Goal: Information Seeking & Learning: Learn about a topic

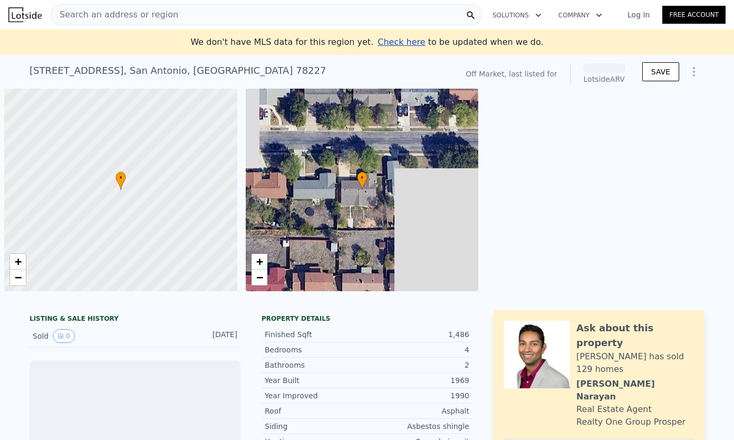
click at [117, 22] on div "Search an address or region" at bounding box center [114, 15] width 127 height 20
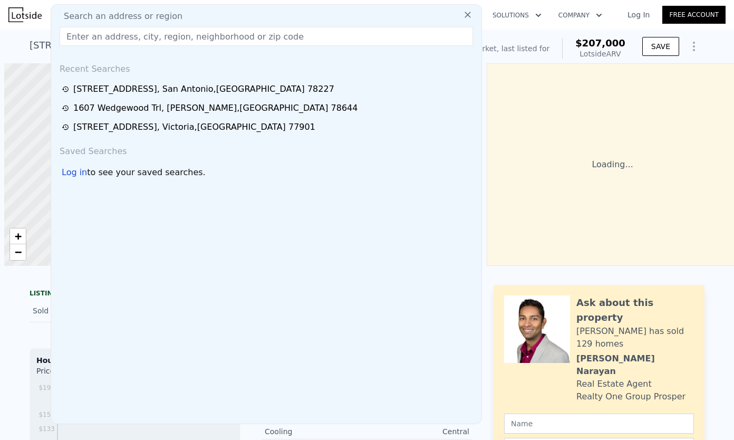
scroll to position [0, 4]
click at [114, 34] on input "text" at bounding box center [266, 36] width 413 height 19
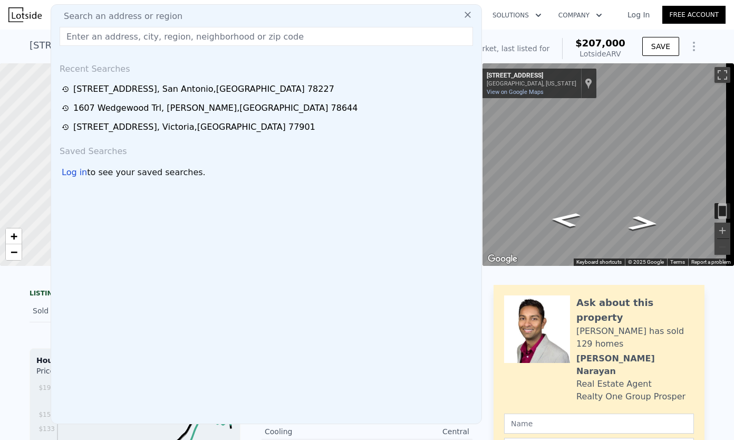
paste input "[STREET_ADDRESS][PERSON_NAME]"
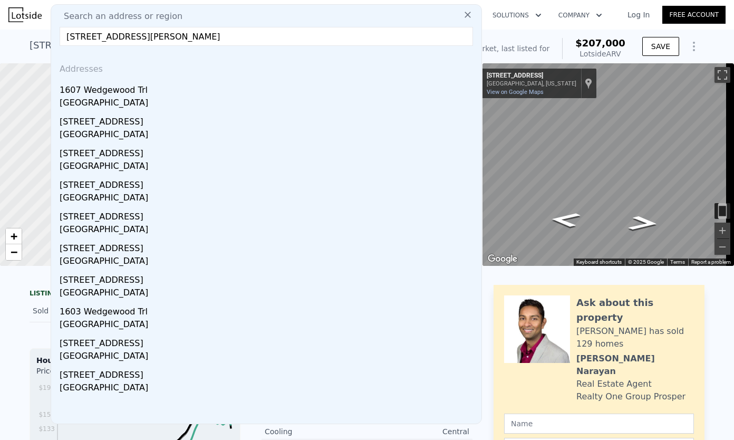
type input "[STREET_ADDRESS][PERSON_NAME]"
click at [169, 88] on div "1607 Wedgewood Trl" at bounding box center [269, 88] width 418 height 17
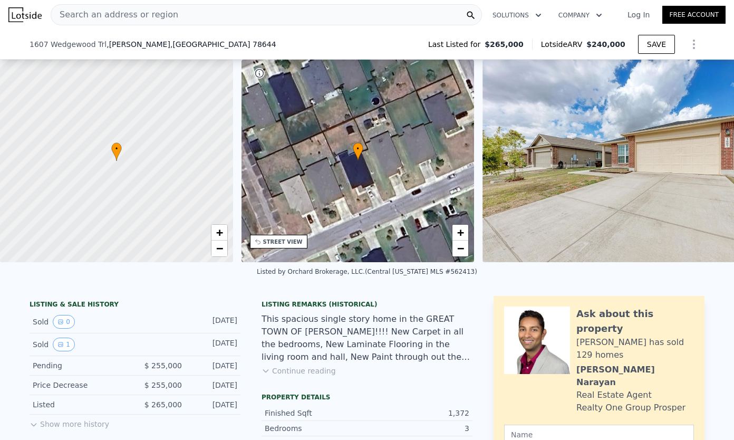
scroll to position [108, 0]
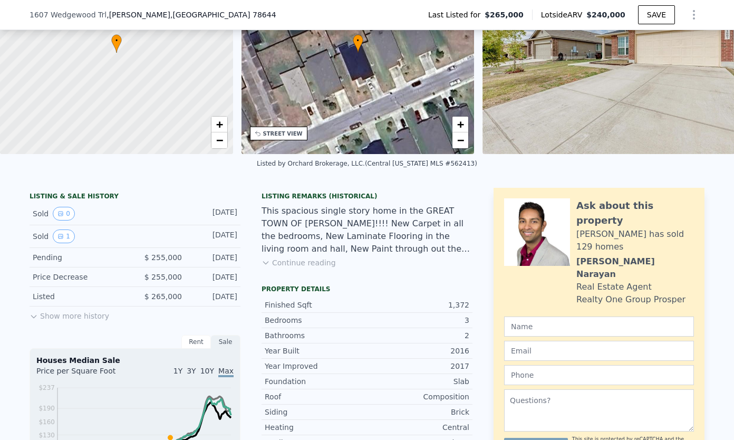
click at [63, 318] on button "Show more history" at bounding box center [70, 313] width 80 height 15
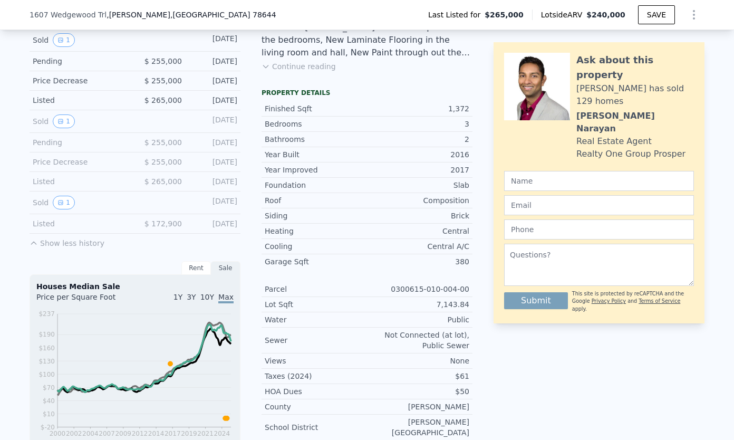
scroll to position [286, 0]
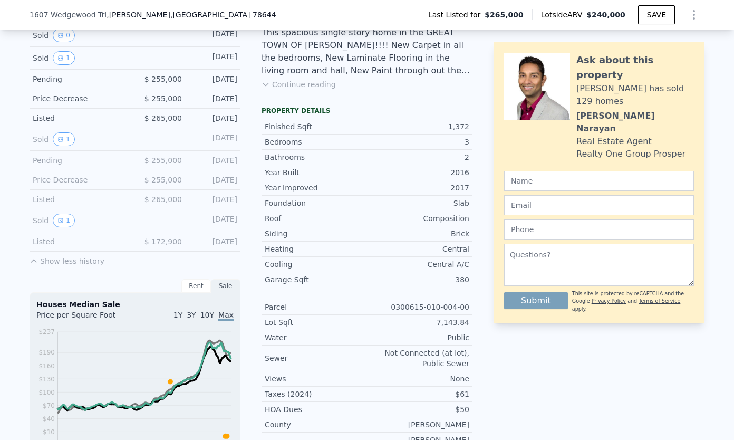
click at [195, 289] on div "Rent" at bounding box center [196, 286] width 30 height 14
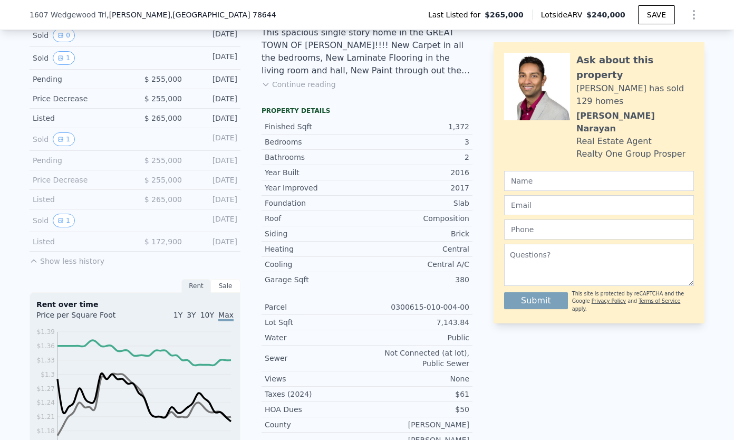
click at [224, 293] on div "Sale" at bounding box center [226, 286] width 30 height 14
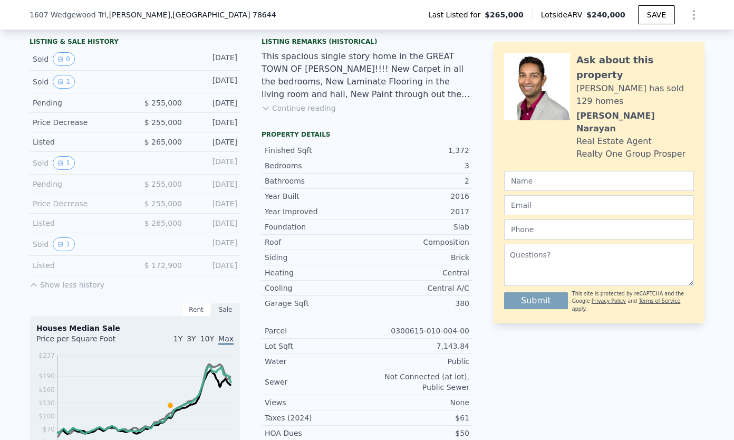
scroll to position [263, 0]
click at [307, 113] on button "Continue reading" at bounding box center [298, 107] width 74 height 11
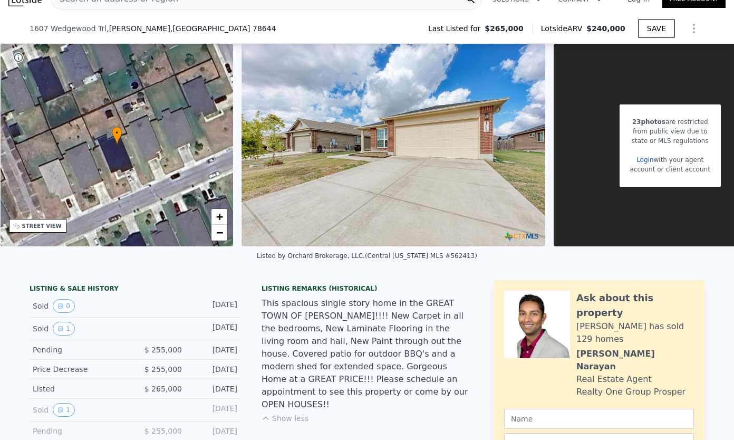
scroll to position [118, 0]
